Goal: Check status: Check status

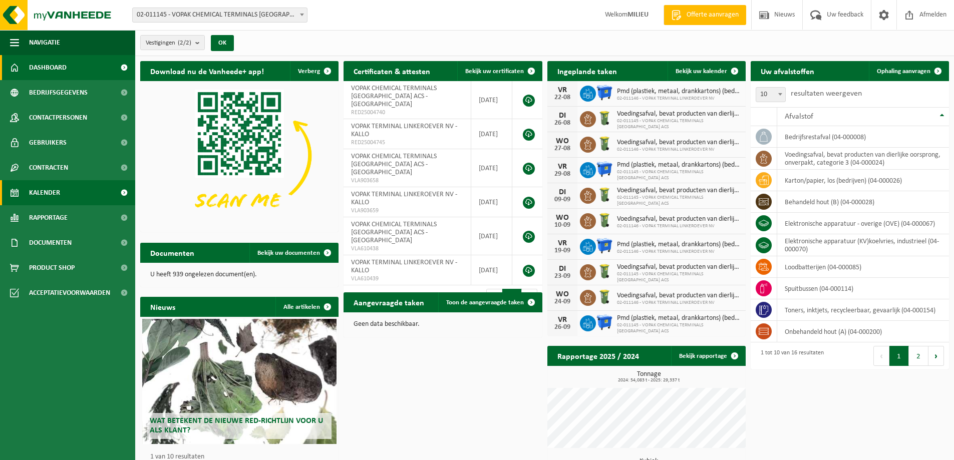
click at [65, 193] on link "Kalender" at bounding box center [67, 192] width 135 height 25
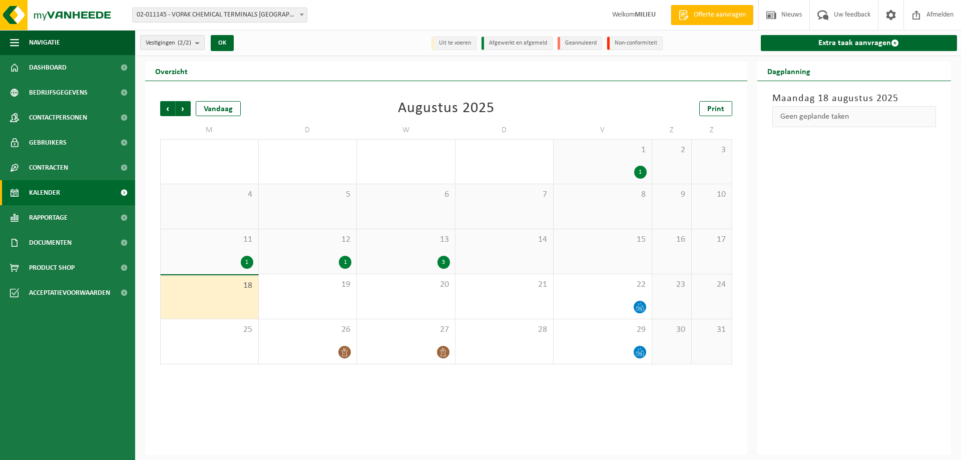
click at [409, 233] on div "13 3" at bounding box center [406, 251] width 98 height 45
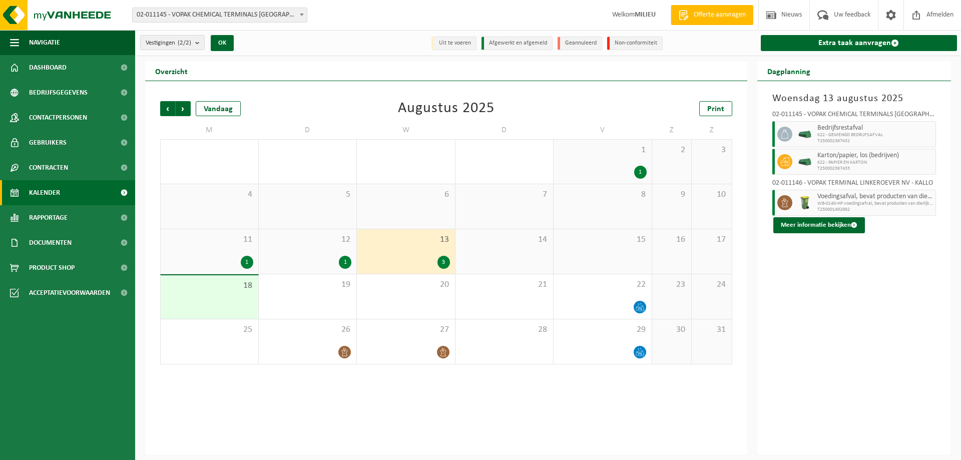
click at [304, 246] on div "12 1" at bounding box center [308, 251] width 98 height 45
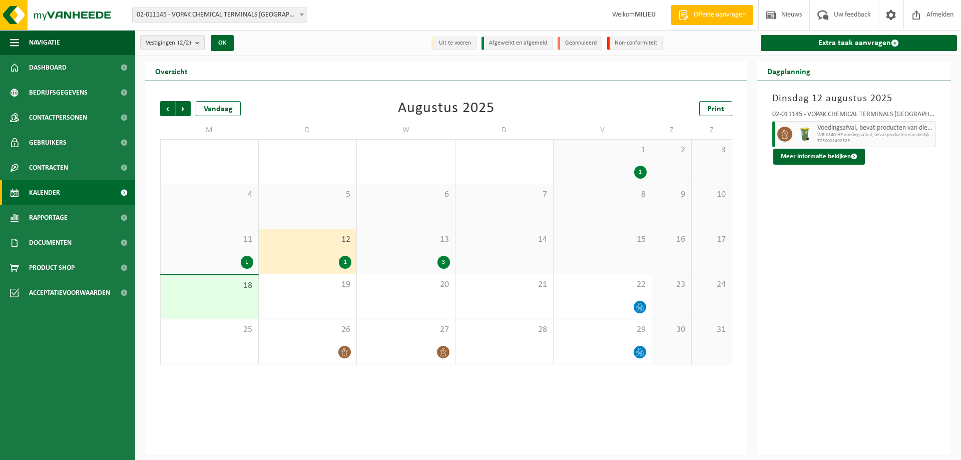
click at [172, 245] on div "11 1" at bounding box center [210, 251] width 98 height 45
